Goal: Find specific page/section: Find specific page/section

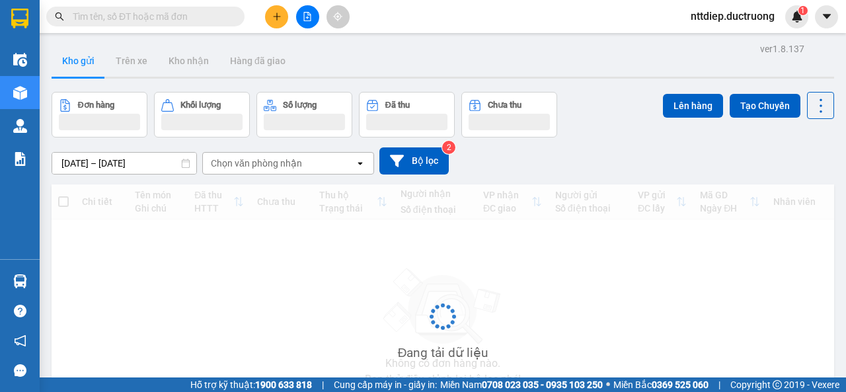
click at [184, 14] on input "text" at bounding box center [151, 16] width 156 height 15
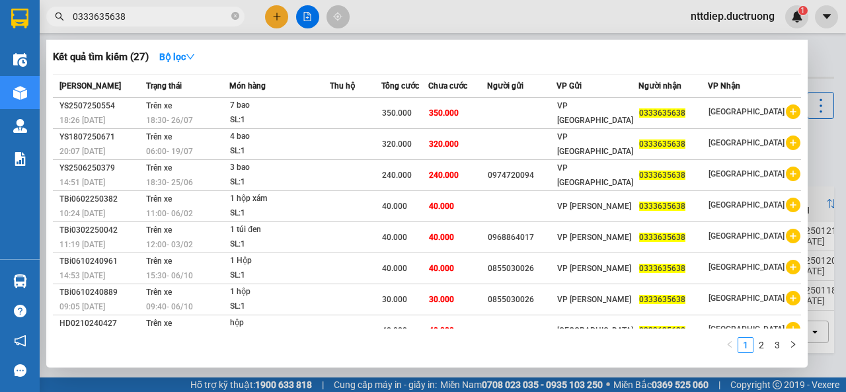
type input "0333635638"
